Goal: Information Seeking & Learning: Learn about a topic

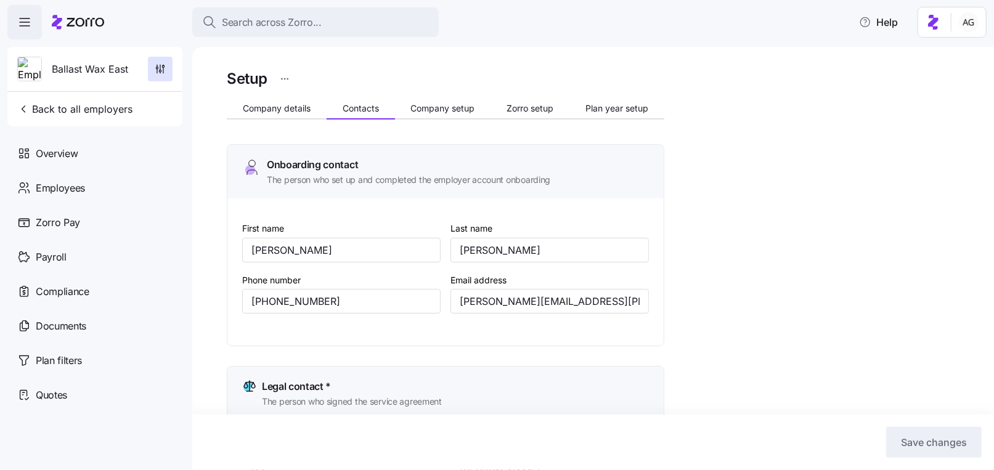
scroll to position [407, 0]
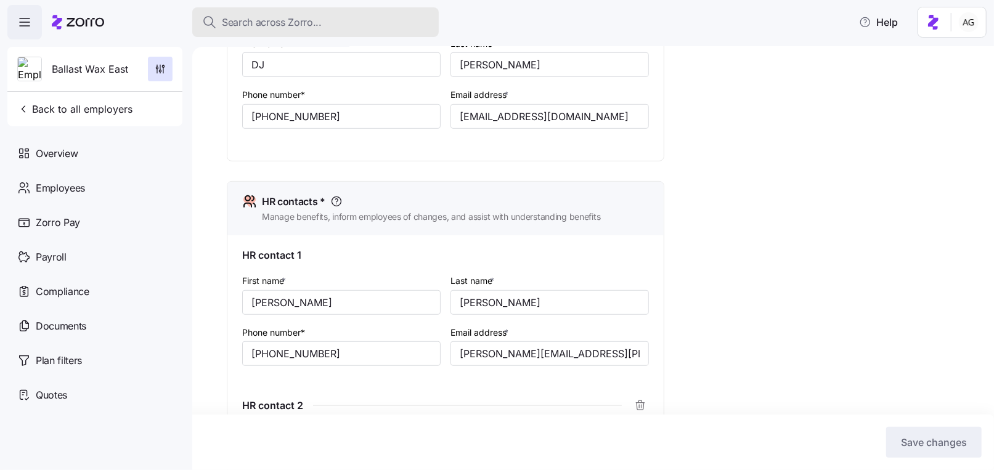
click at [236, 24] on span "Search across Zorro..." at bounding box center [272, 22] width 100 height 15
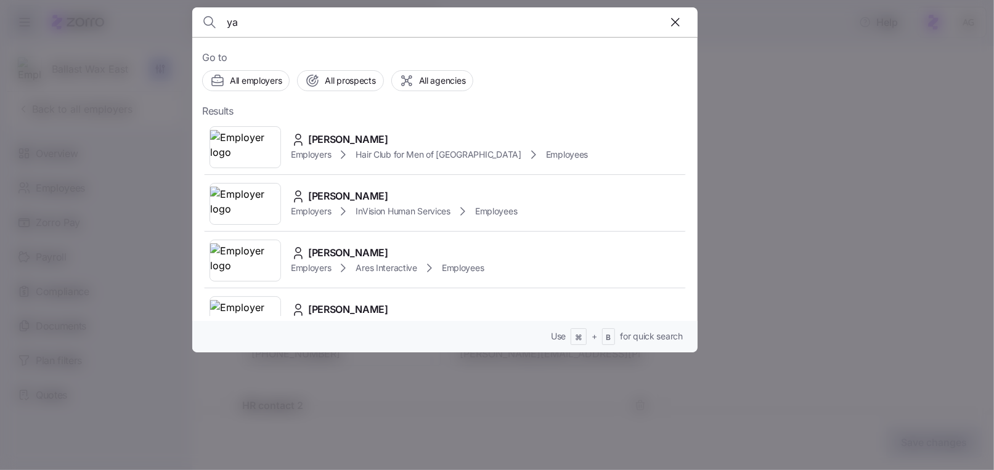
type input "y"
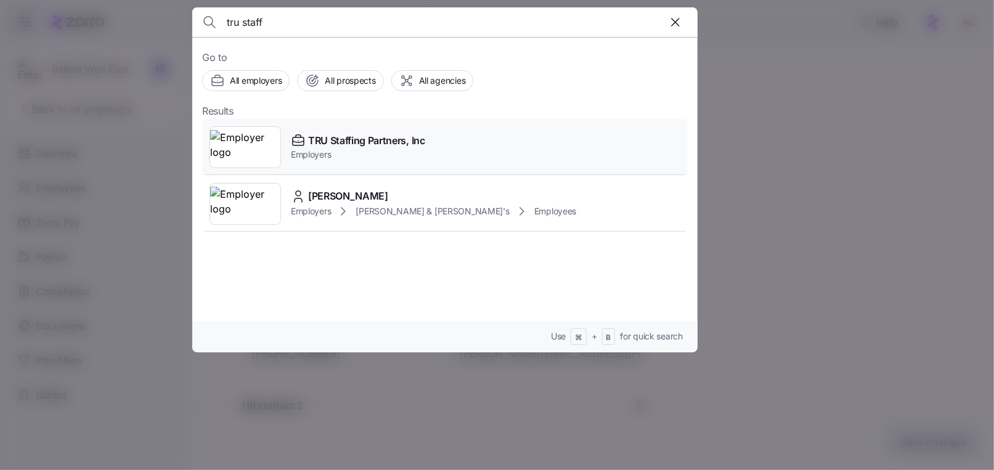
type input "tru staff"
click at [328, 145] on span "TRU Staffing Partners, Inc" at bounding box center [366, 140] width 117 height 15
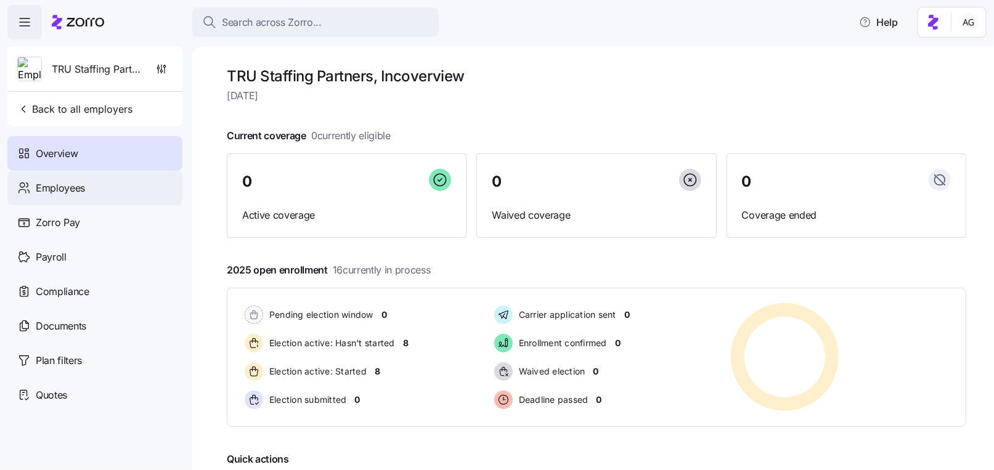
click at [130, 187] on div "Employees" at bounding box center [94, 188] width 175 height 35
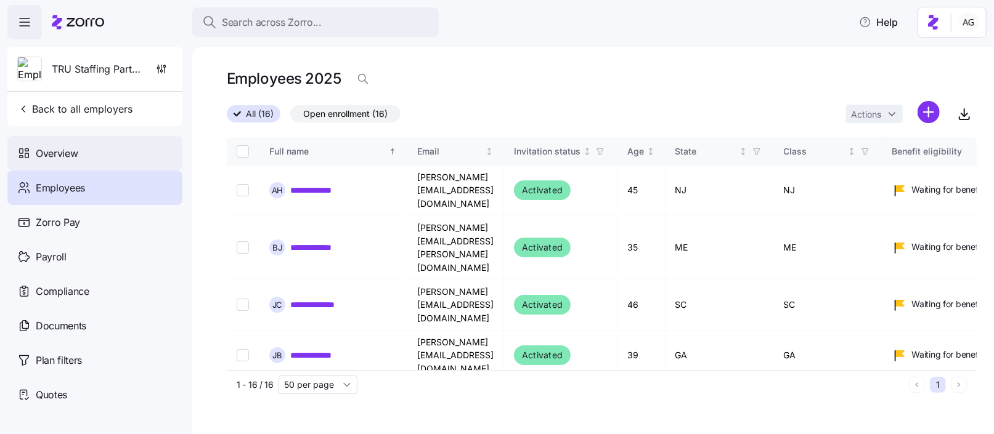
click at [66, 146] on span "Overview" at bounding box center [57, 153] width 42 height 15
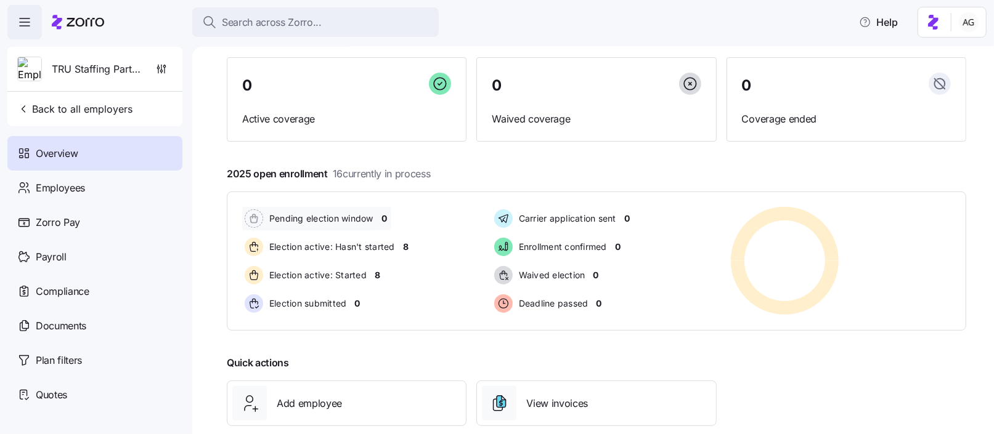
scroll to position [95, 0]
click at [377, 275] on span "8" at bounding box center [378, 277] width 6 height 12
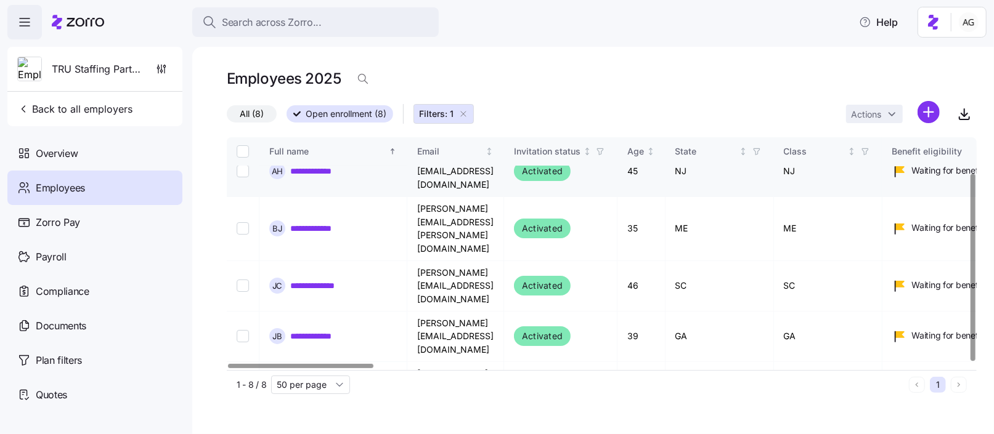
scroll to position [44, 0]
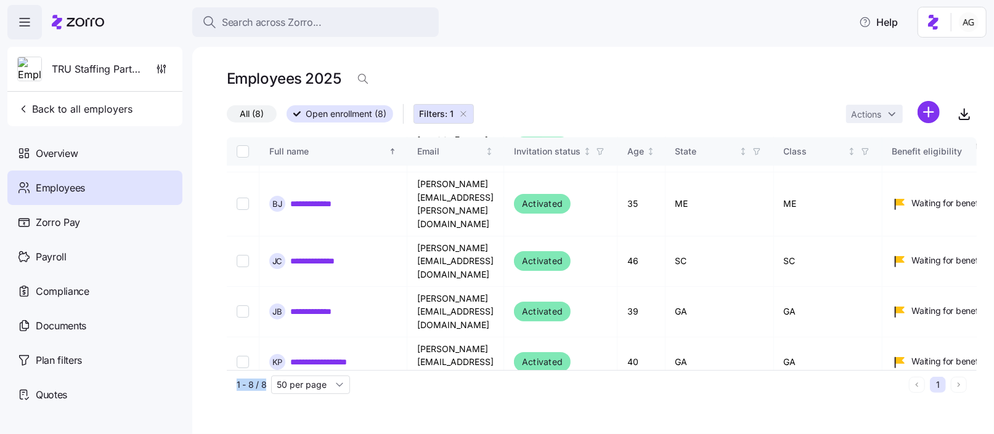
drag, startPoint x: 235, startPoint y: 385, endPoint x: 266, endPoint y: 385, distance: 30.8
click at [266, 385] on div "1 - 8 / 8 50 per page 1" at bounding box center [602, 384] width 750 height 29
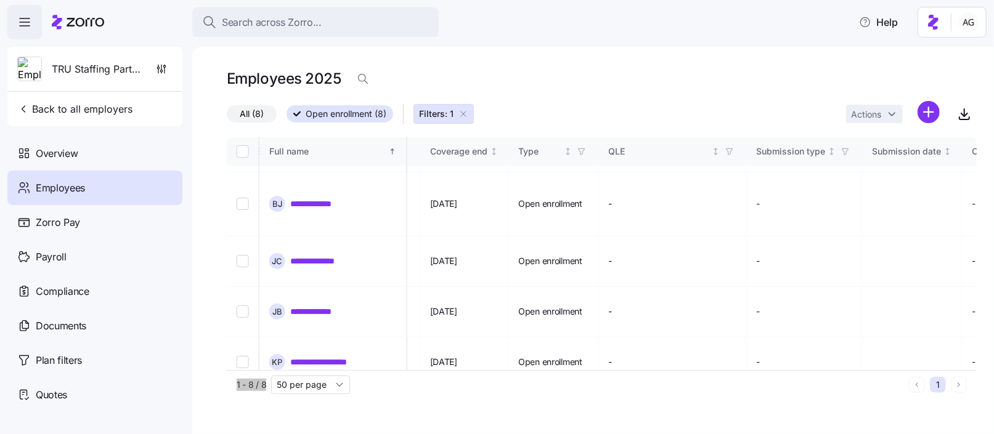
scroll to position [0, 1131]
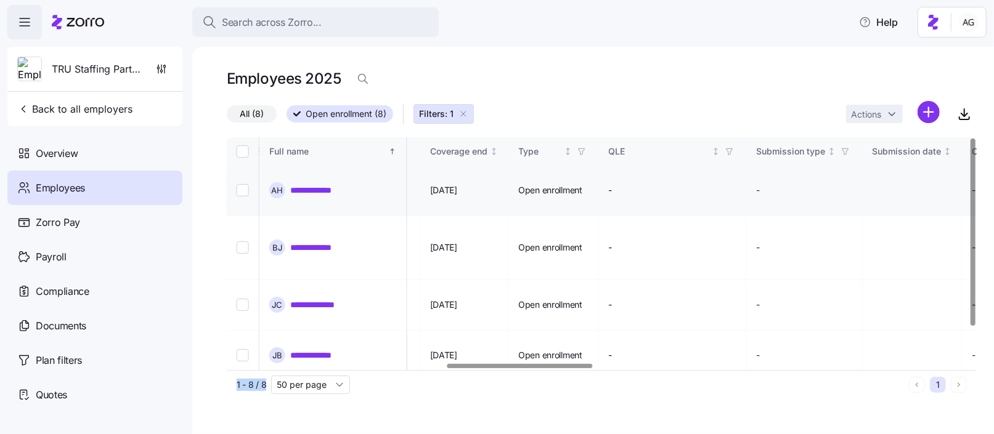
click at [307, 184] on link "**********" at bounding box center [319, 190] width 58 height 12
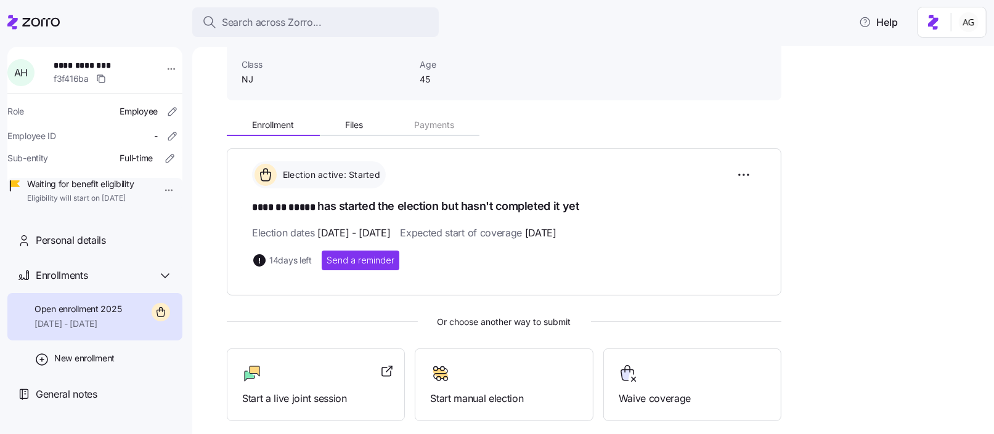
scroll to position [94, 0]
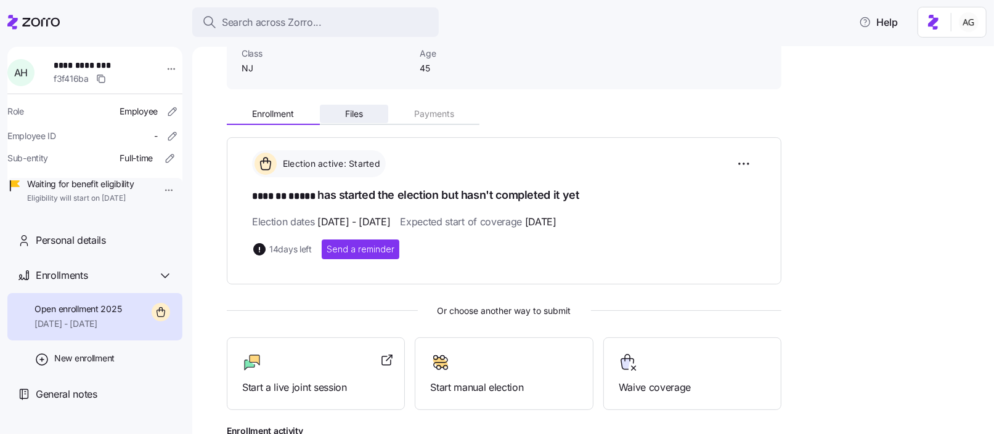
click at [366, 114] on button "Files" at bounding box center [354, 114] width 69 height 18
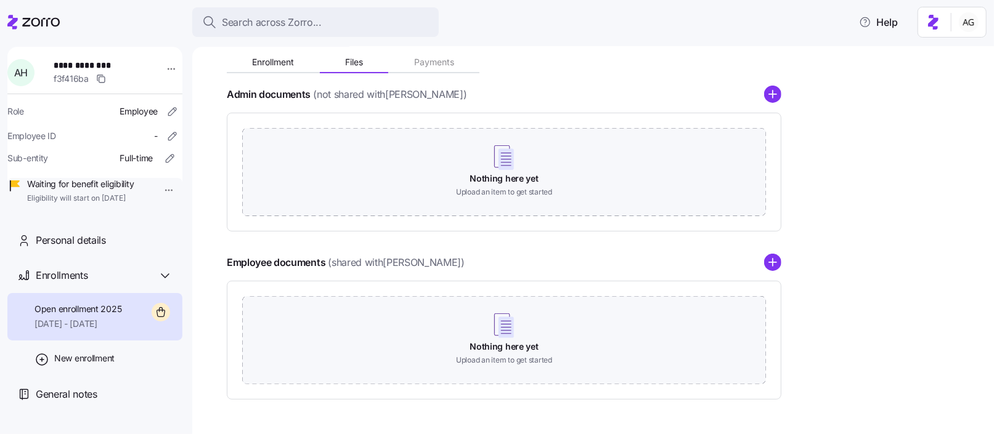
scroll to position [146, 0]
drag, startPoint x: 317, startPoint y: 93, endPoint x: 446, endPoint y: 89, distance: 128.9
click at [446, 89] on span "(not shared with Annette Habib )" at bounding box center [389, 93] width 153 height 15
click at [267, 67] on button "Enrollment" at bounding box center [273, 61] width 93 height 18
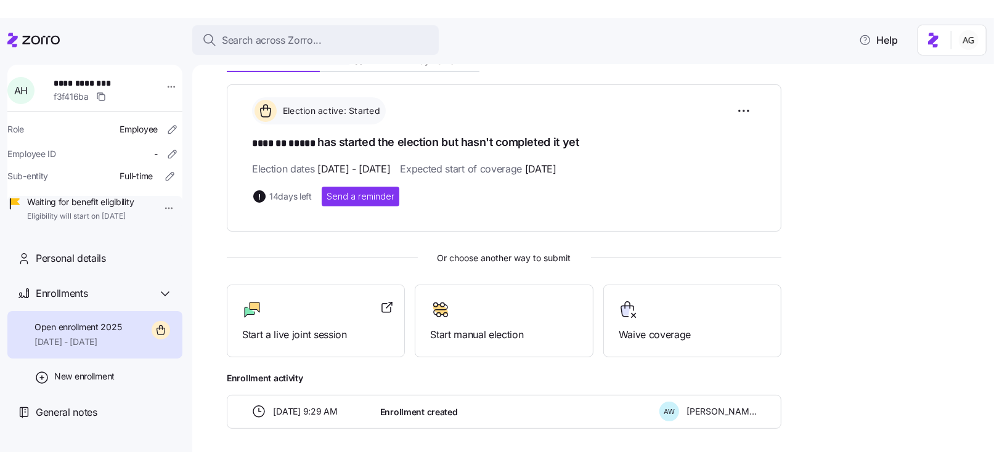
scroll to position [166, 0]
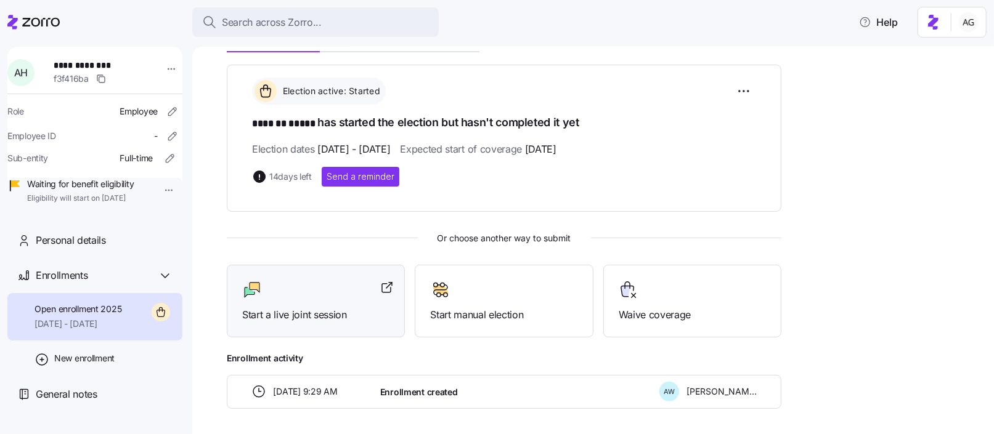
click at [324, 289] on div at bounding box center [315, 290] width 147 height 20
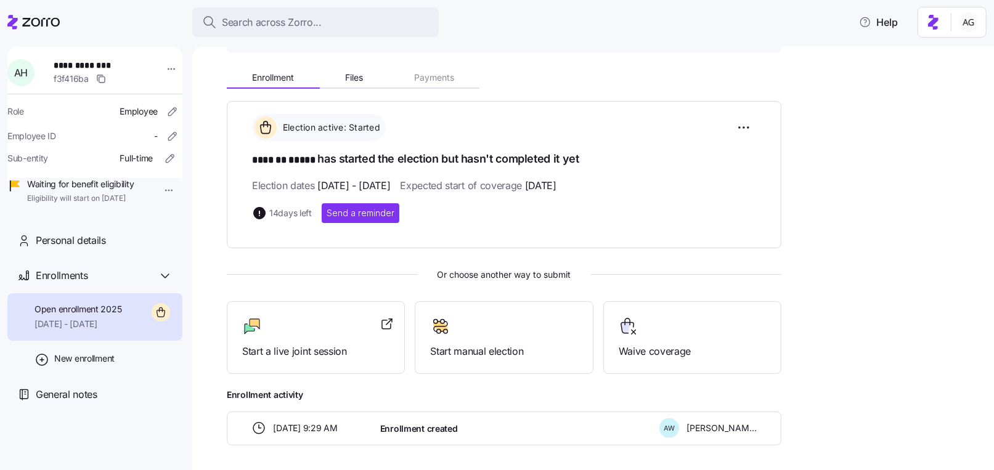
scroll to position [0, 0]
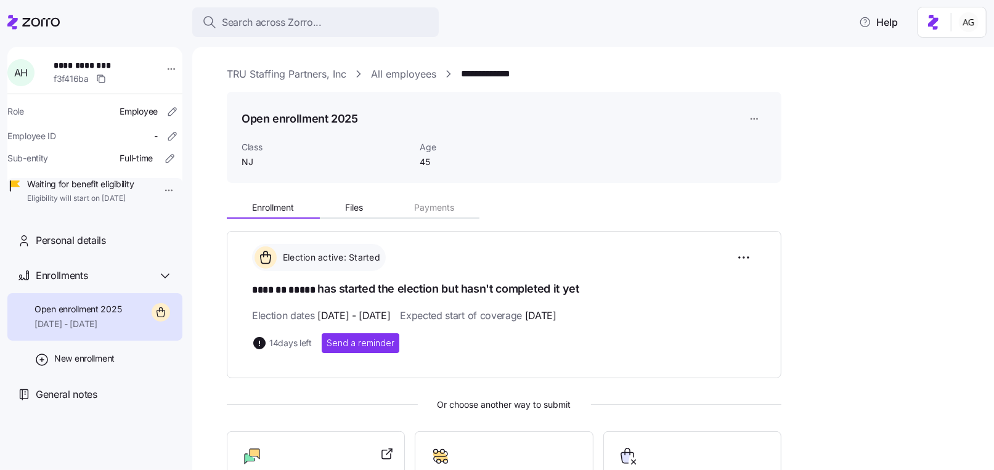
click at [396, 78] on link "All employees" at bounding box center [403, 74] width 65 height 15
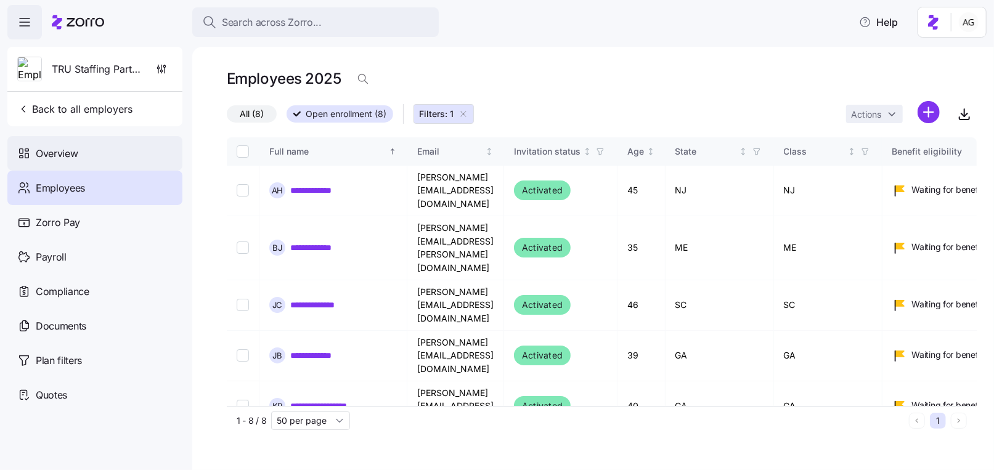
click at [110, 153] on div "Overview" at bounding box center [94, 153] width 175 height 35
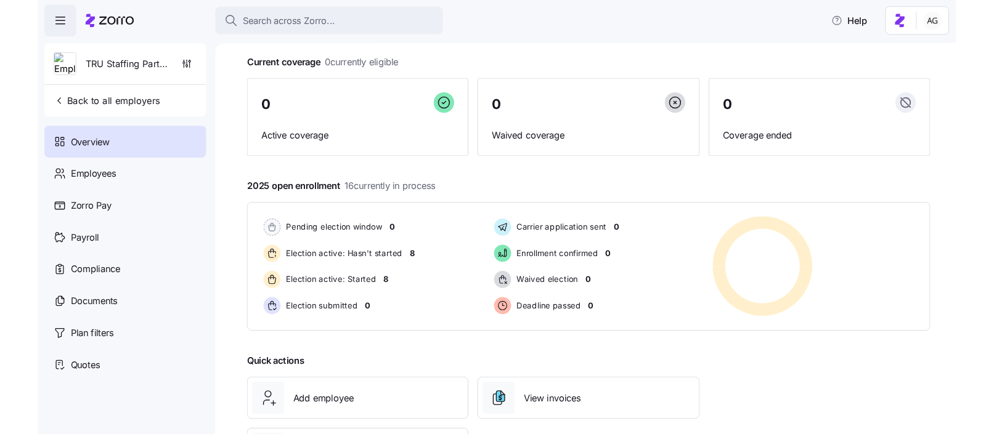
scroll to position [68, 0]
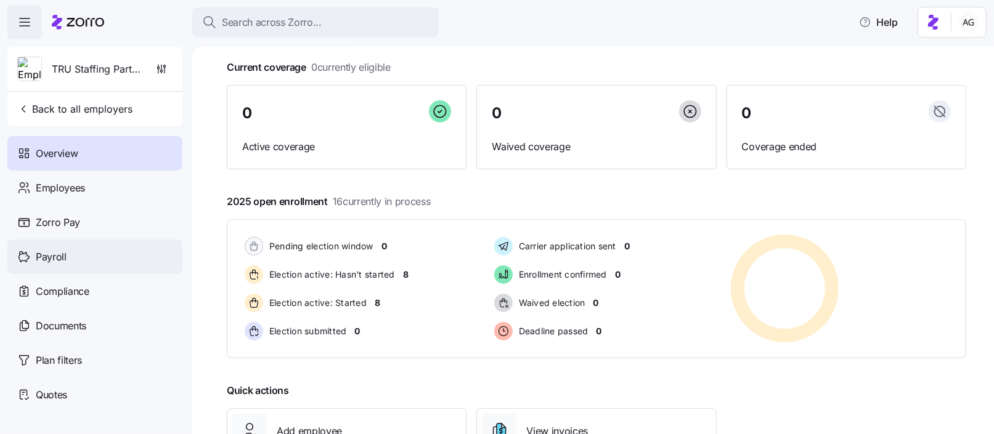
click at [48, 254] on span "Payroll" at bounding box center [51, 257] width 31 height 15
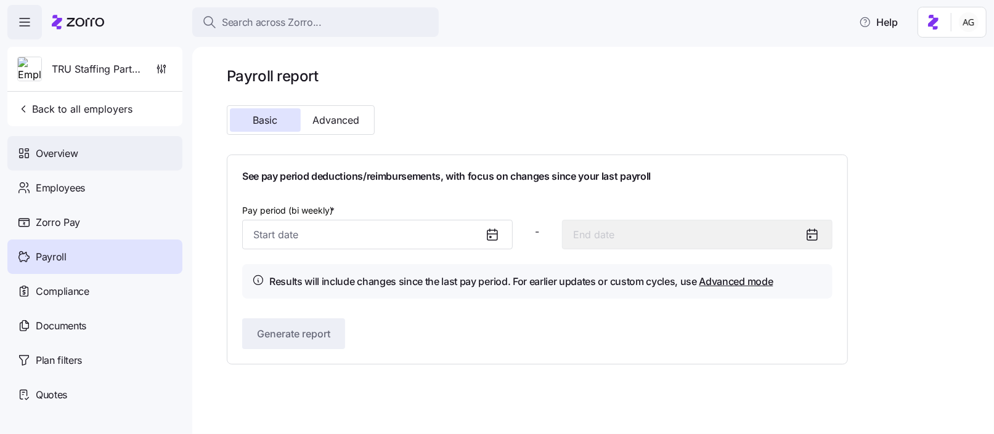
click at [105, 159] on div "Overview" at bounding box center [94, 153] width 175 height 35
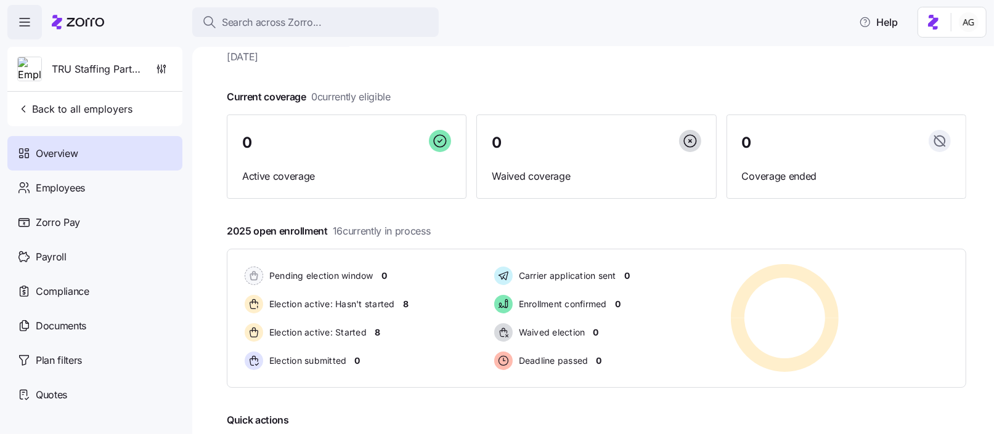
scroll to position [41, 0]
click at [164, 70] on icon "button" at bounding box center [161, 69] width 12 height 12
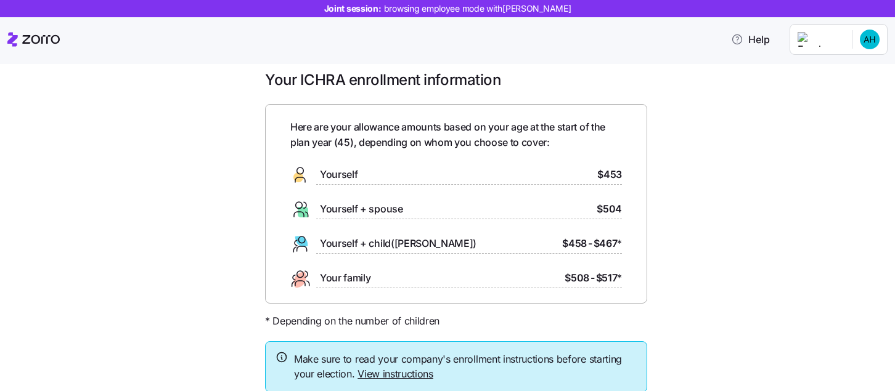
scroll to position [10, 0]
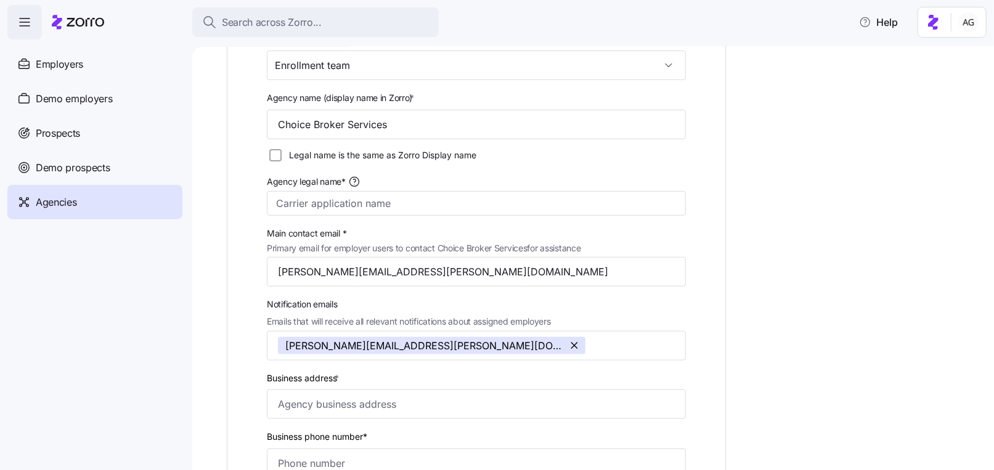
scroll to position [55, 0]
